Goal: Information Seeking & Learning: Learn about a topic

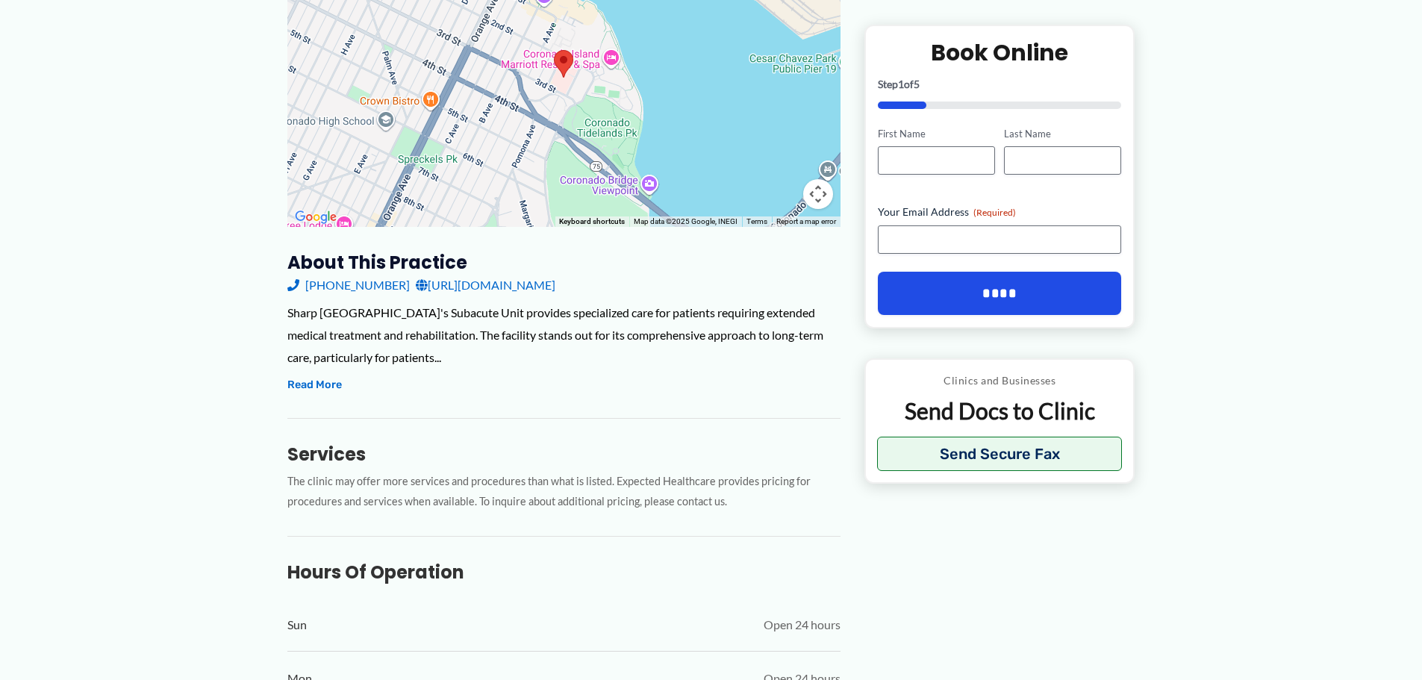
scroll to position [298, 0]
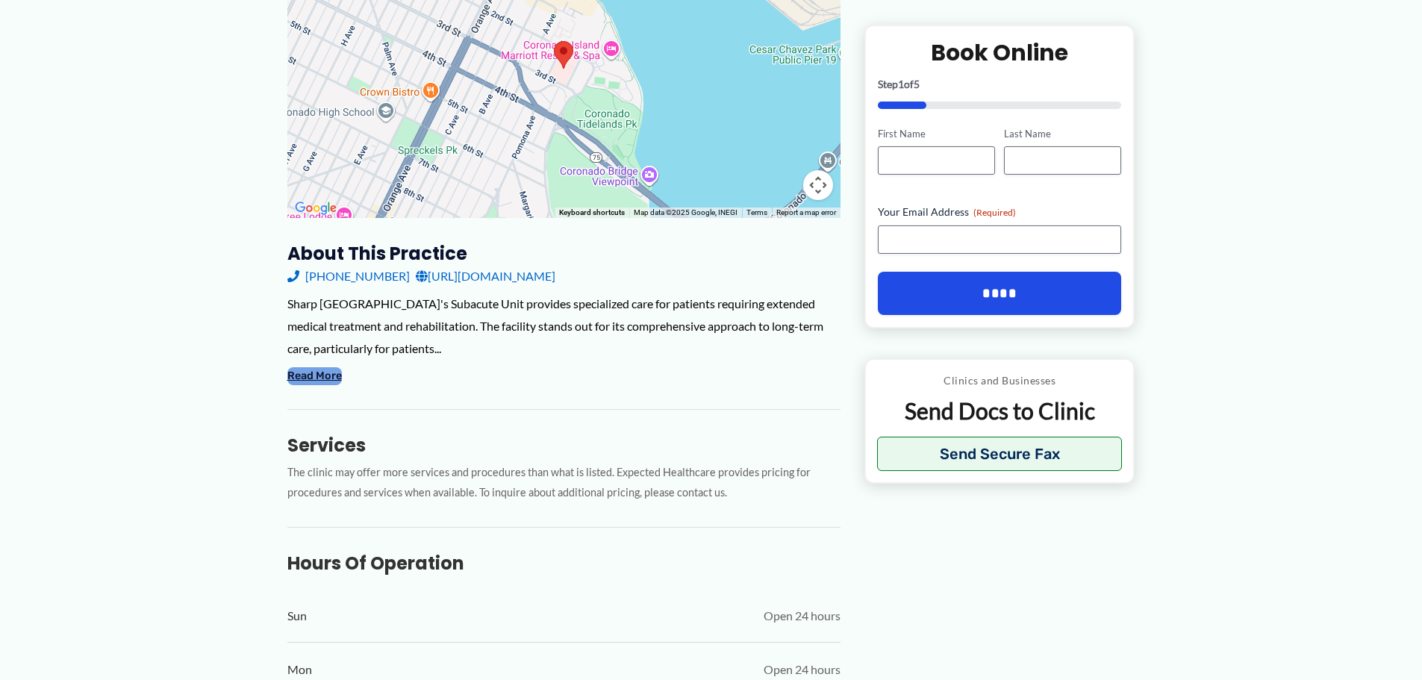
click at [342, 385] on button "Read More" at bounding box center [314, 376] width 54 height 18
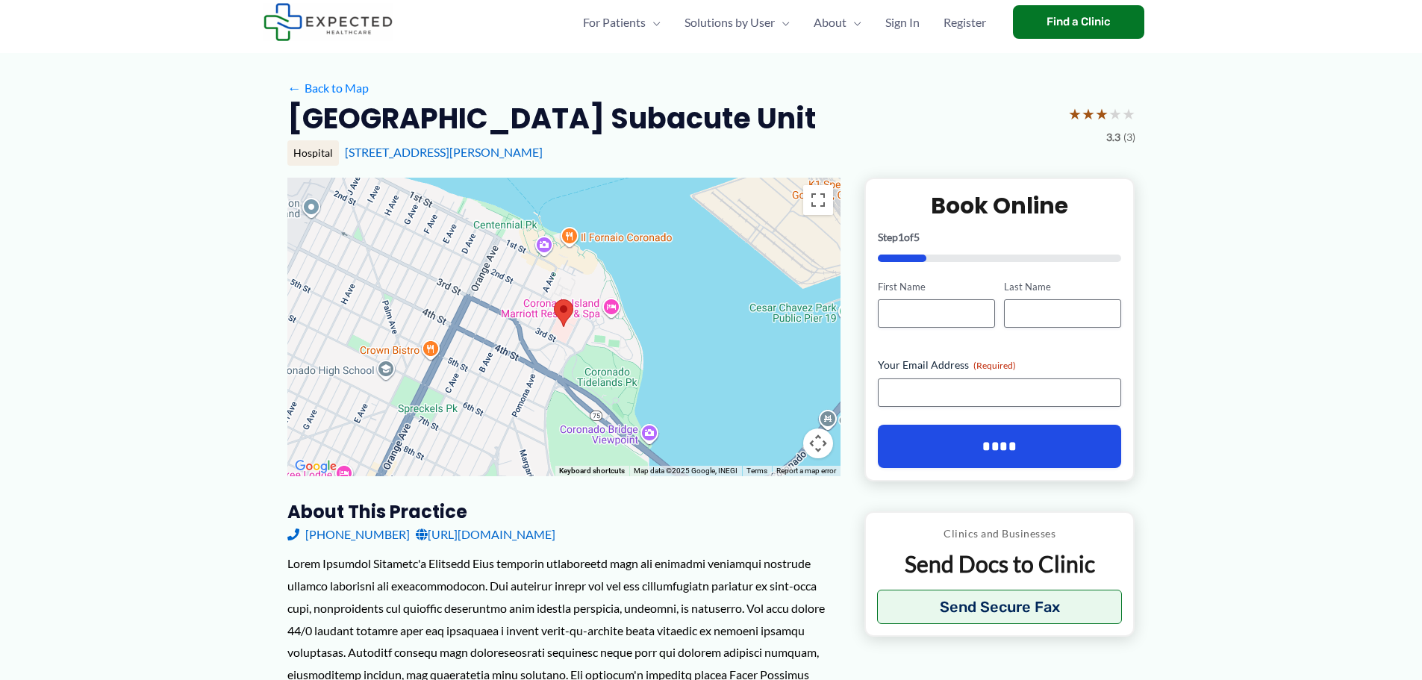
scroll to position [0, 0]
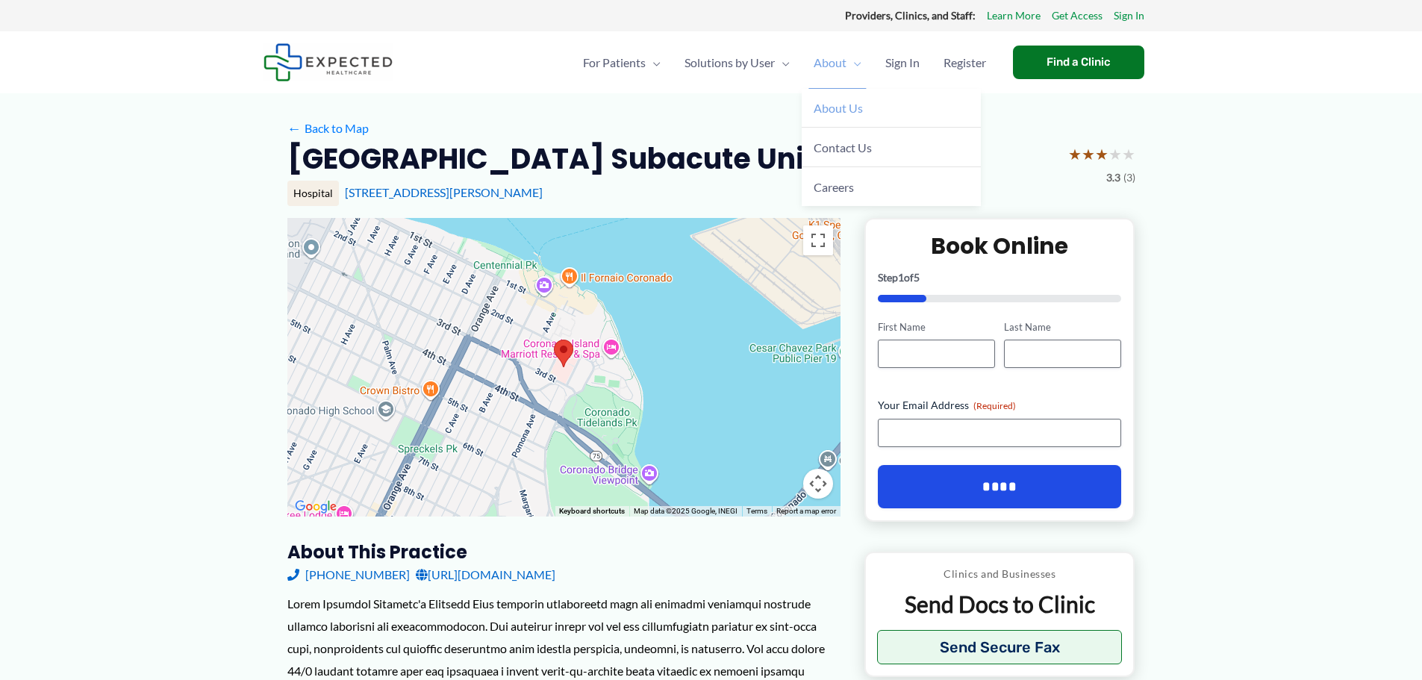
click at [813, 115] on span "About Us" at bounding box center [837, 108] width 49 height 14
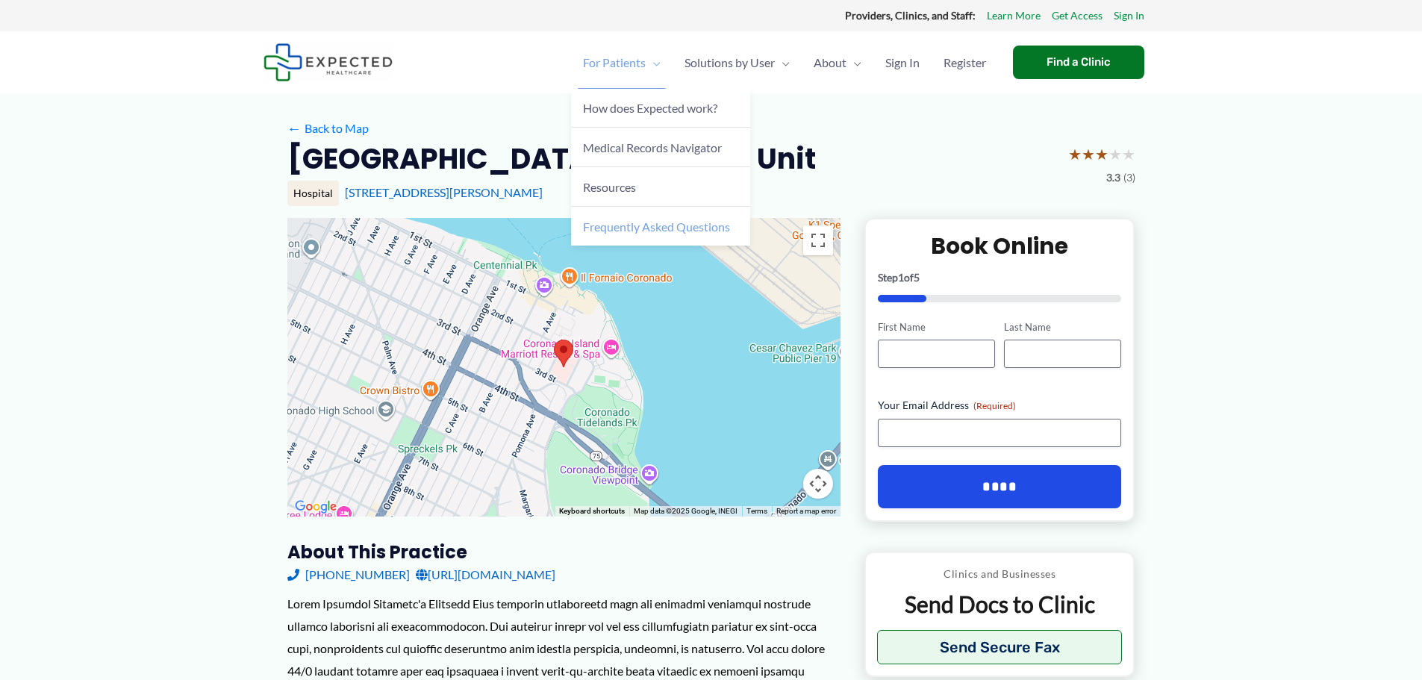
click at [583, 234] on span "Frequently Asked Questions" at bounding box center [656, 226] width 147 height 14
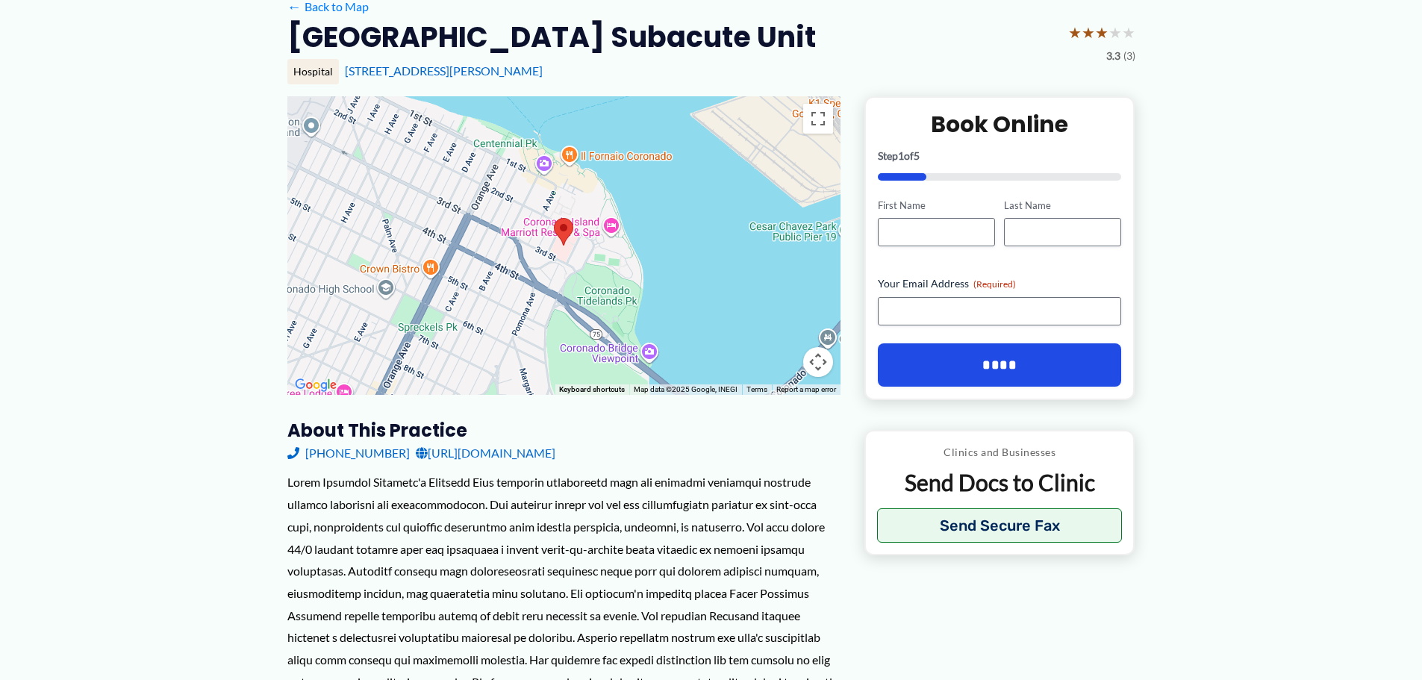
scroll to position [85, 0]
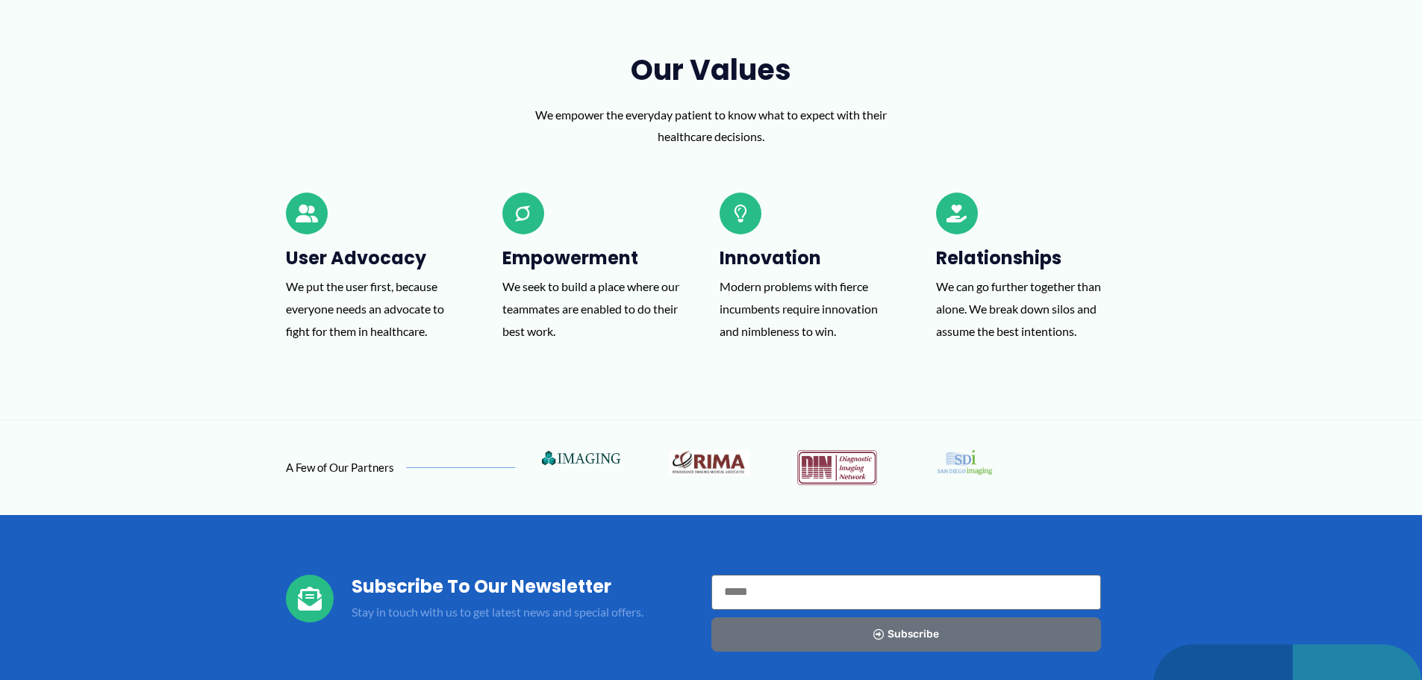
scroll to position [1194, 0]
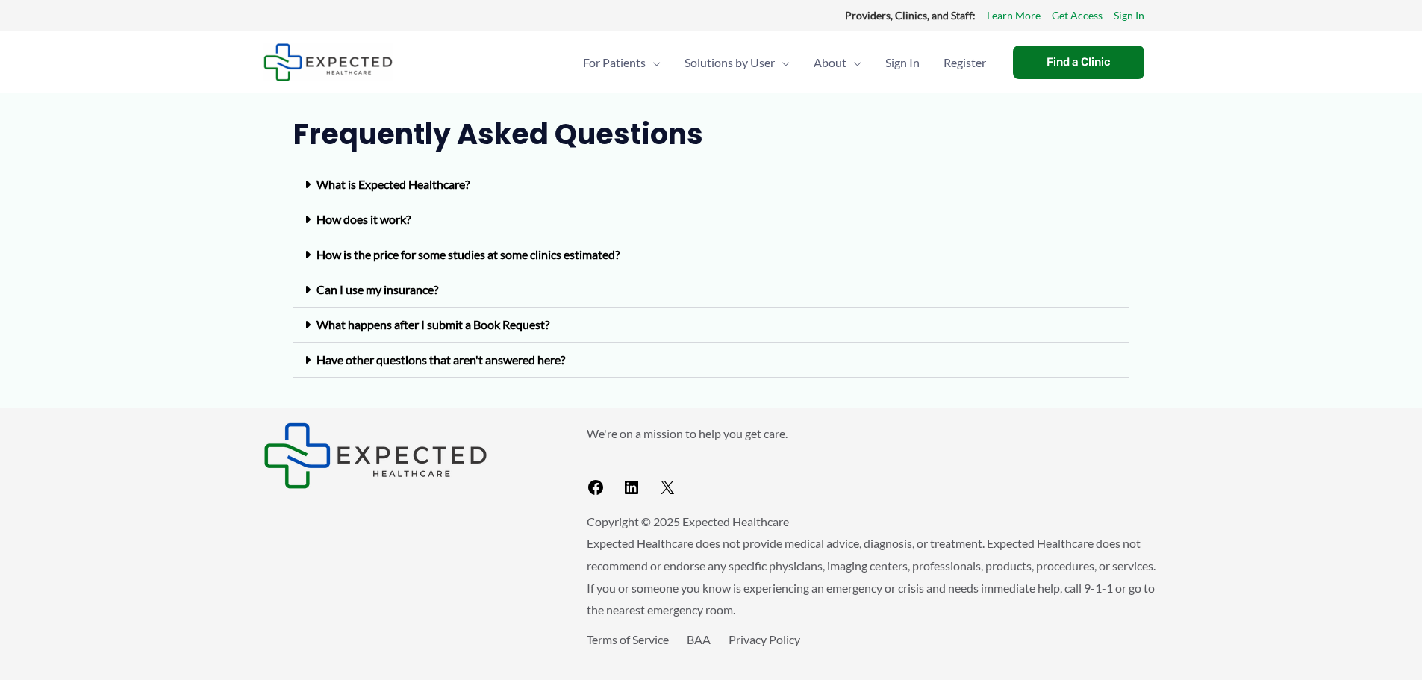
click at [438, 296] on link "Can I use my insurance?" at bounding box center [377, 289] width 122 height 14
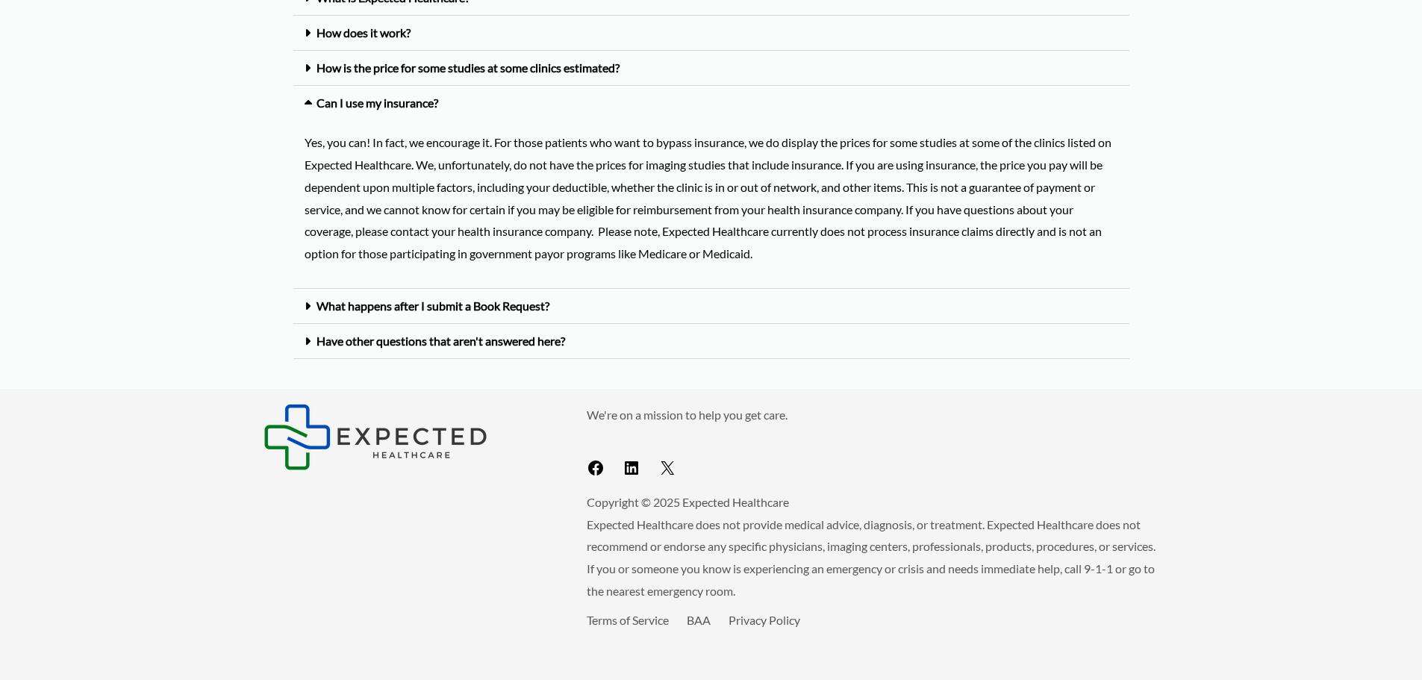
scroll to position [353, 0]
click at [449, 334] on link "Have other questions that aren't answered here?" at bounding box center [440, 341] width 248 height 14
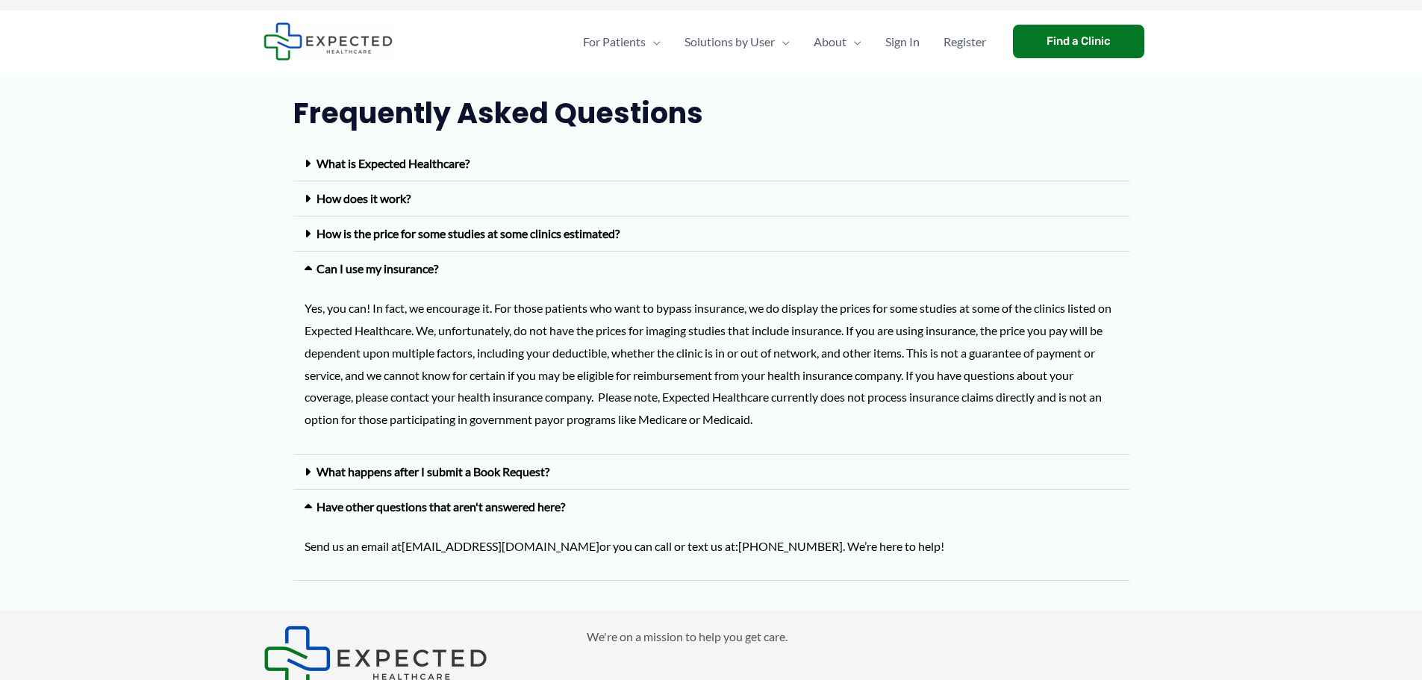
scroll to position [0, 0]
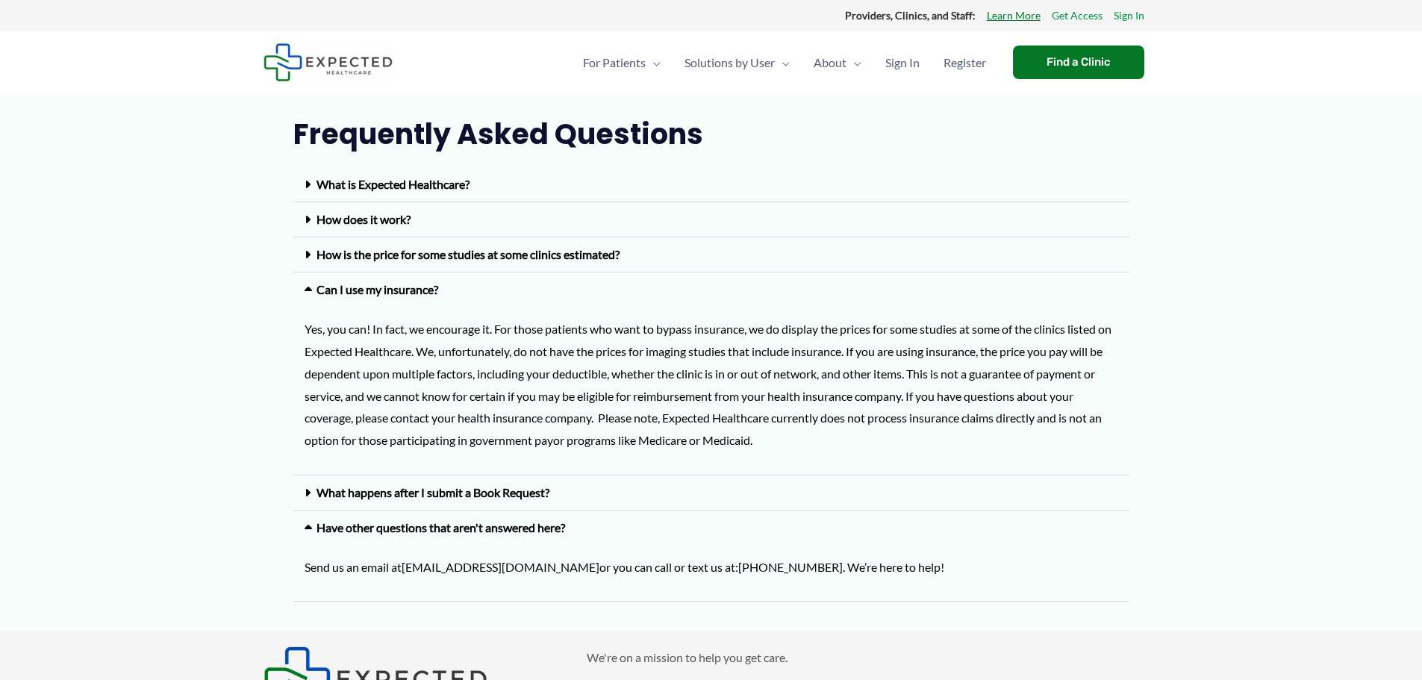
click at [993, 11] on link "Learn More" at bounding box center [1014, 15] width 54 height 19
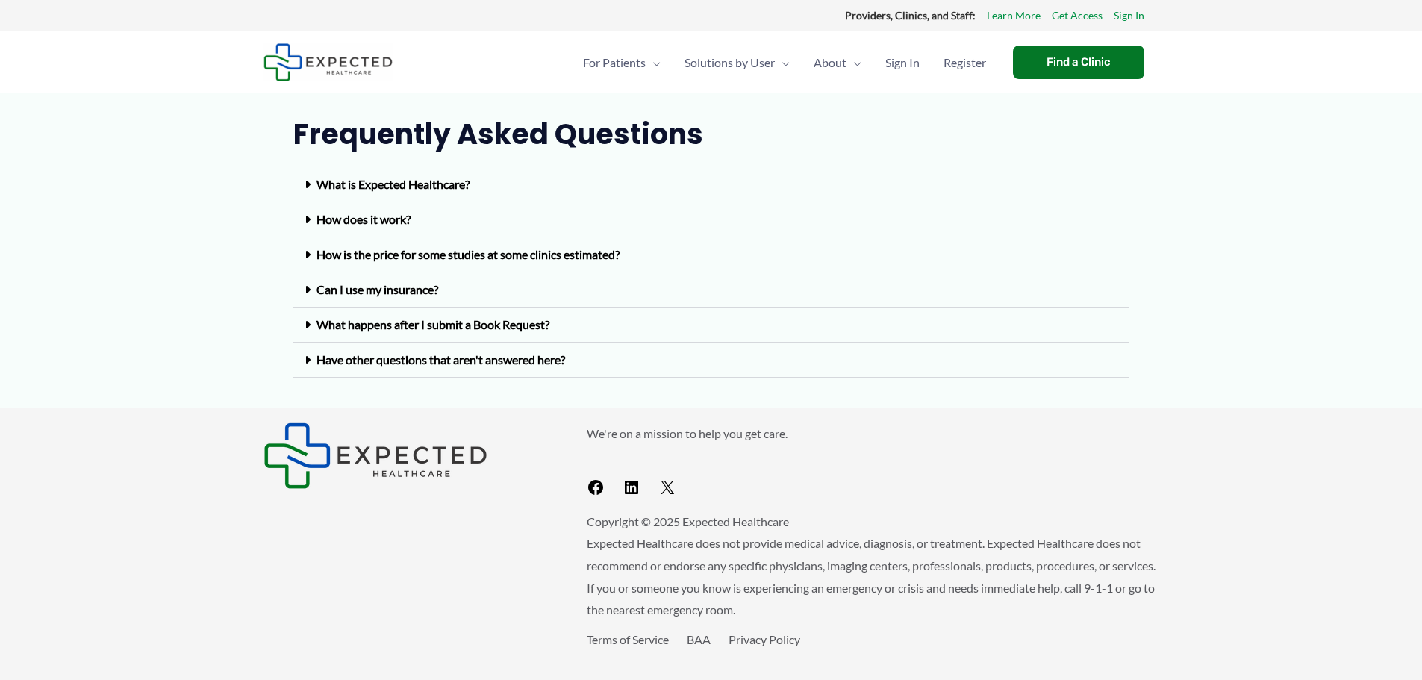
click at [619, 261] on link "How is the price for some studies at some clinics estimated?" at bounding box center [467, 254] width 303 height 14
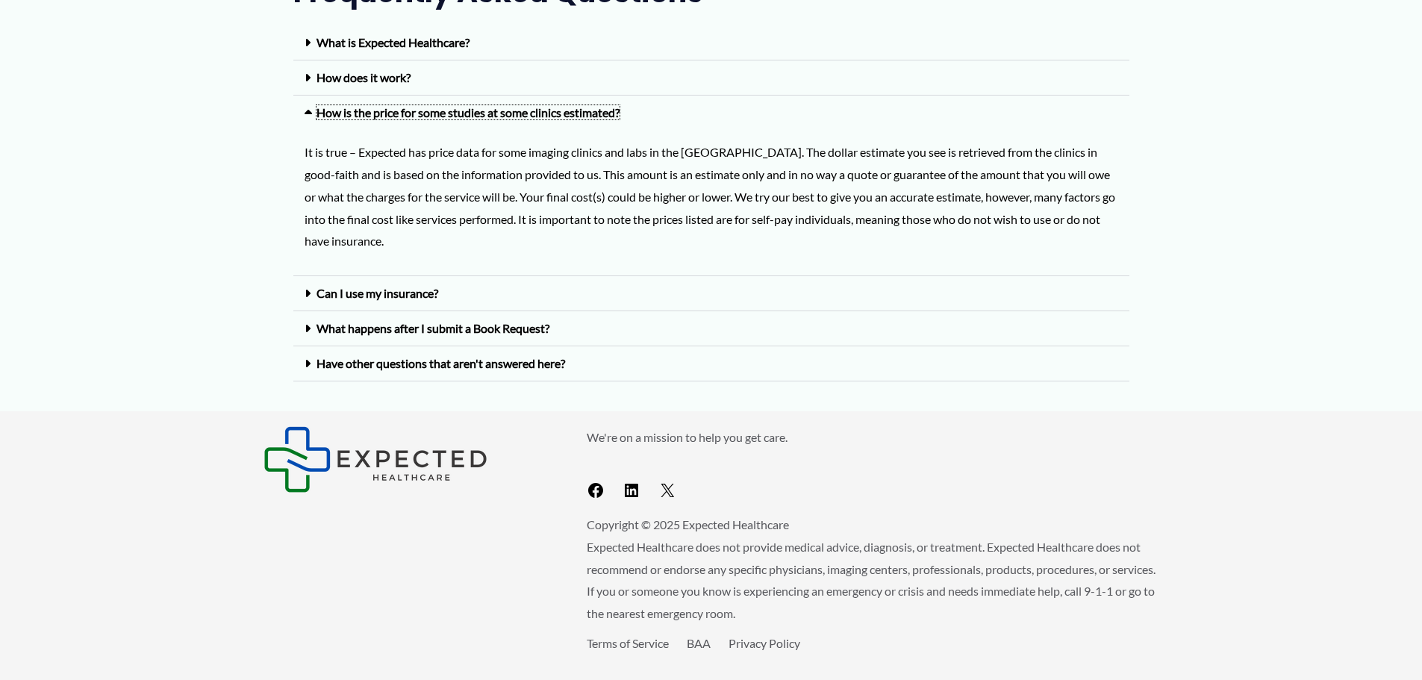
scroll to position [298, 0]
